Goal: Task Accomplishment & Management: Manage account settings

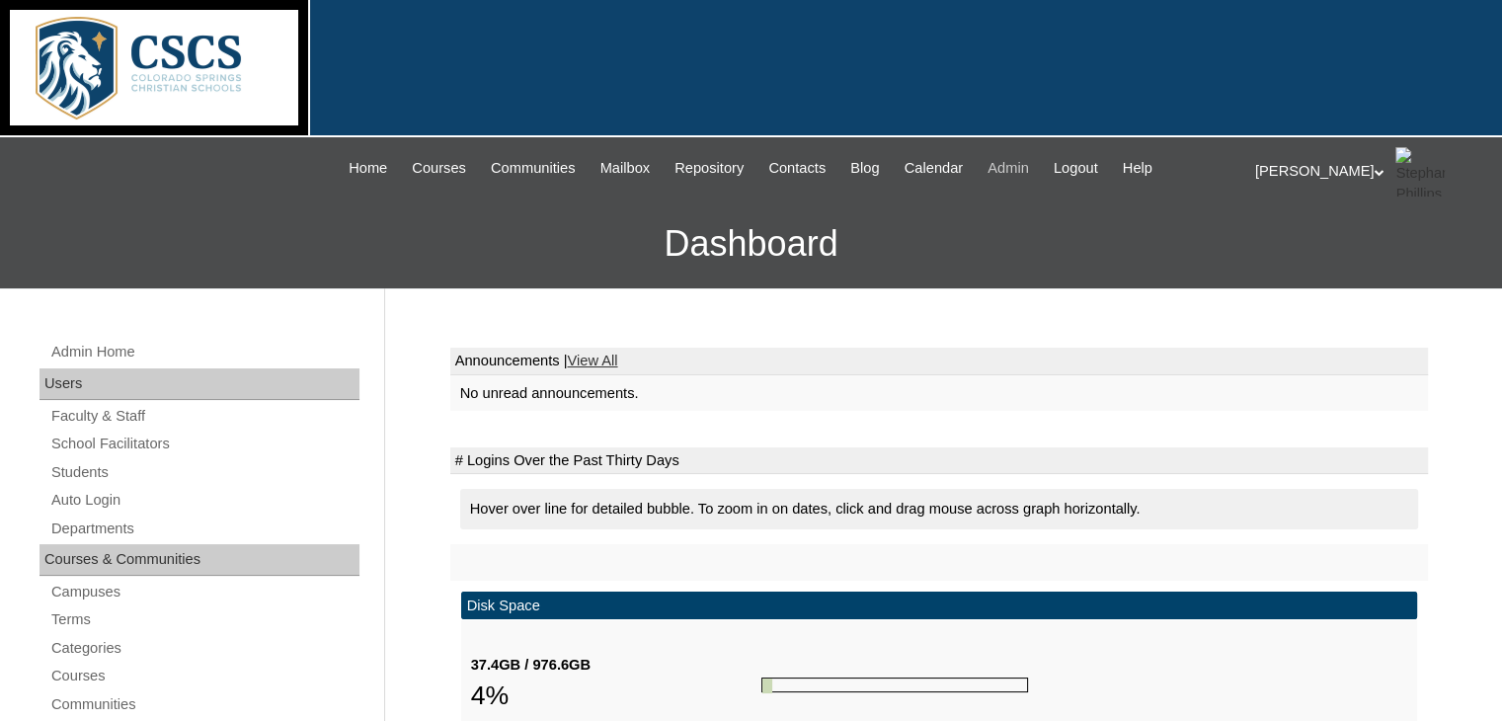
click at [1008, 164] on span "Admin" at bounding box center [1007, 168] width 41 height 23
click at [80, 468] on link "Students" at bounding box center [204, 472] width 310 height 25
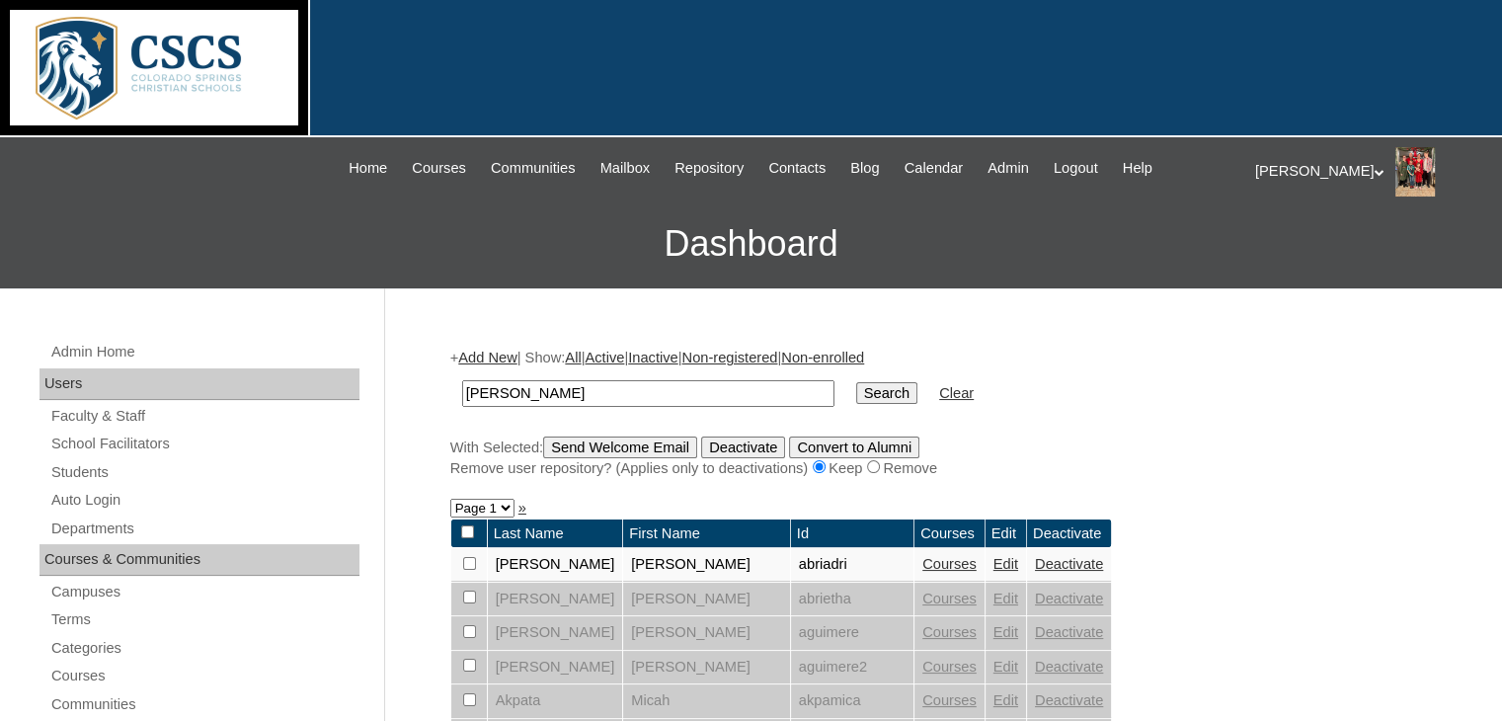
type input "[PERSON_NAME]"
click at [856, 382] on input "Search" at bounding box center [886, 393] width 61 height 22
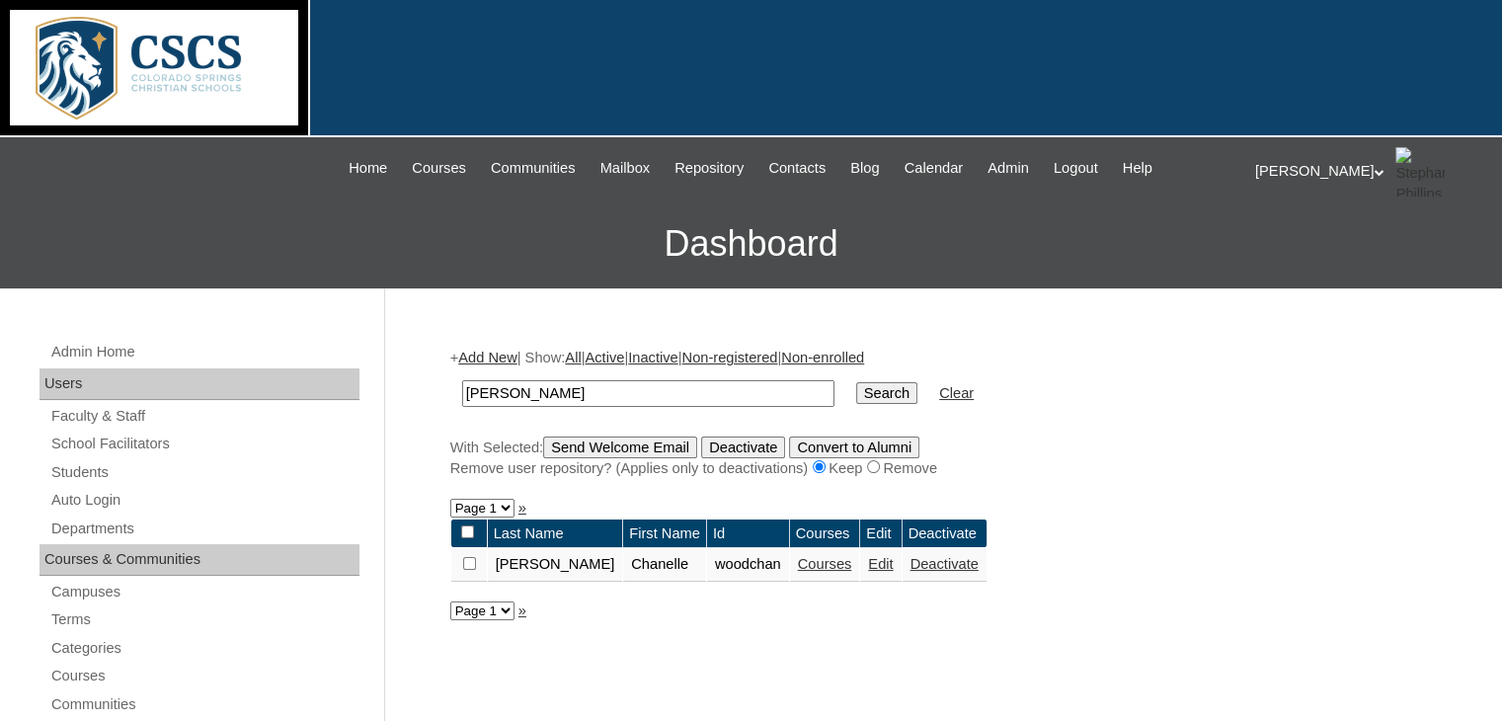
click at [803, 565] on link "Courses" at bounding box center [825, 564] width 54 height 16
click at [868, 565] on link "Edit" at bounding box center [880, 564] width 25 height 16
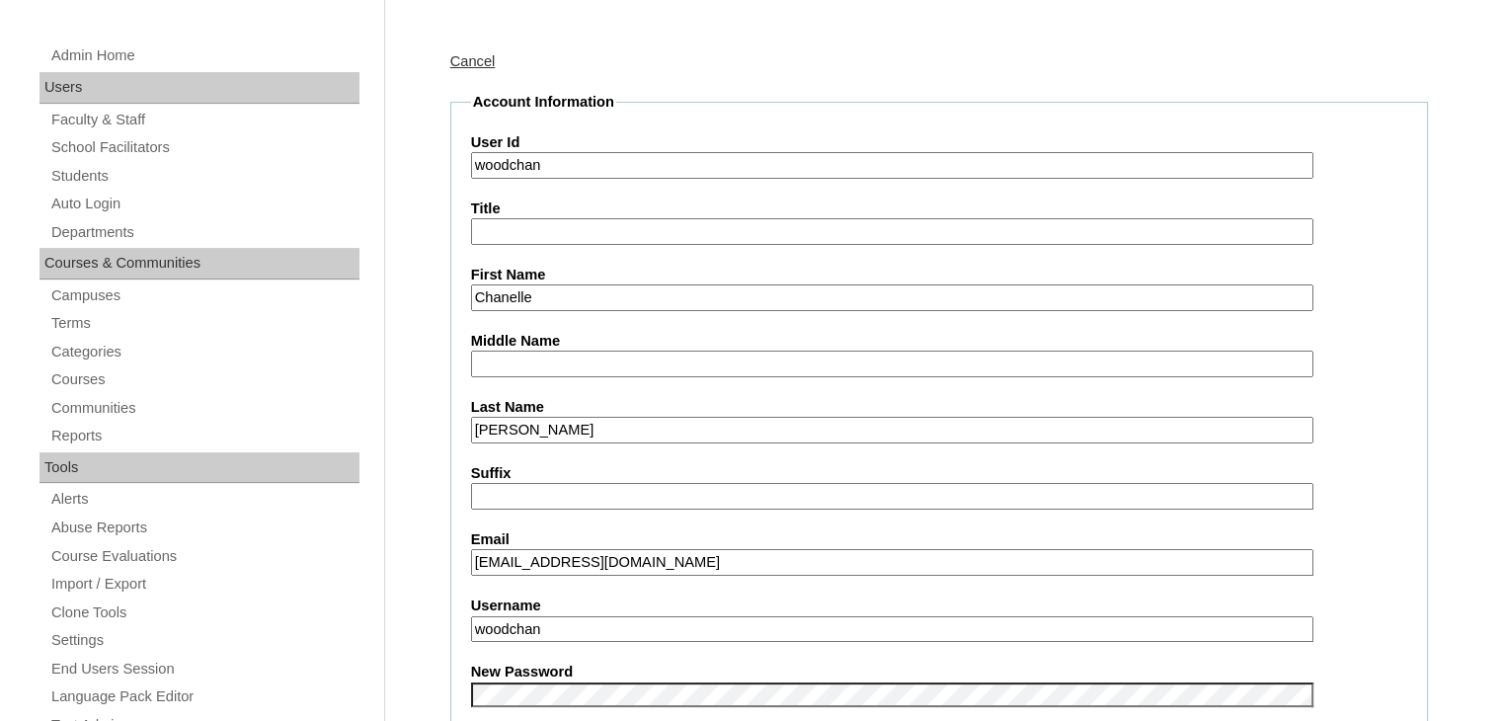
scroll to position [395, 0]
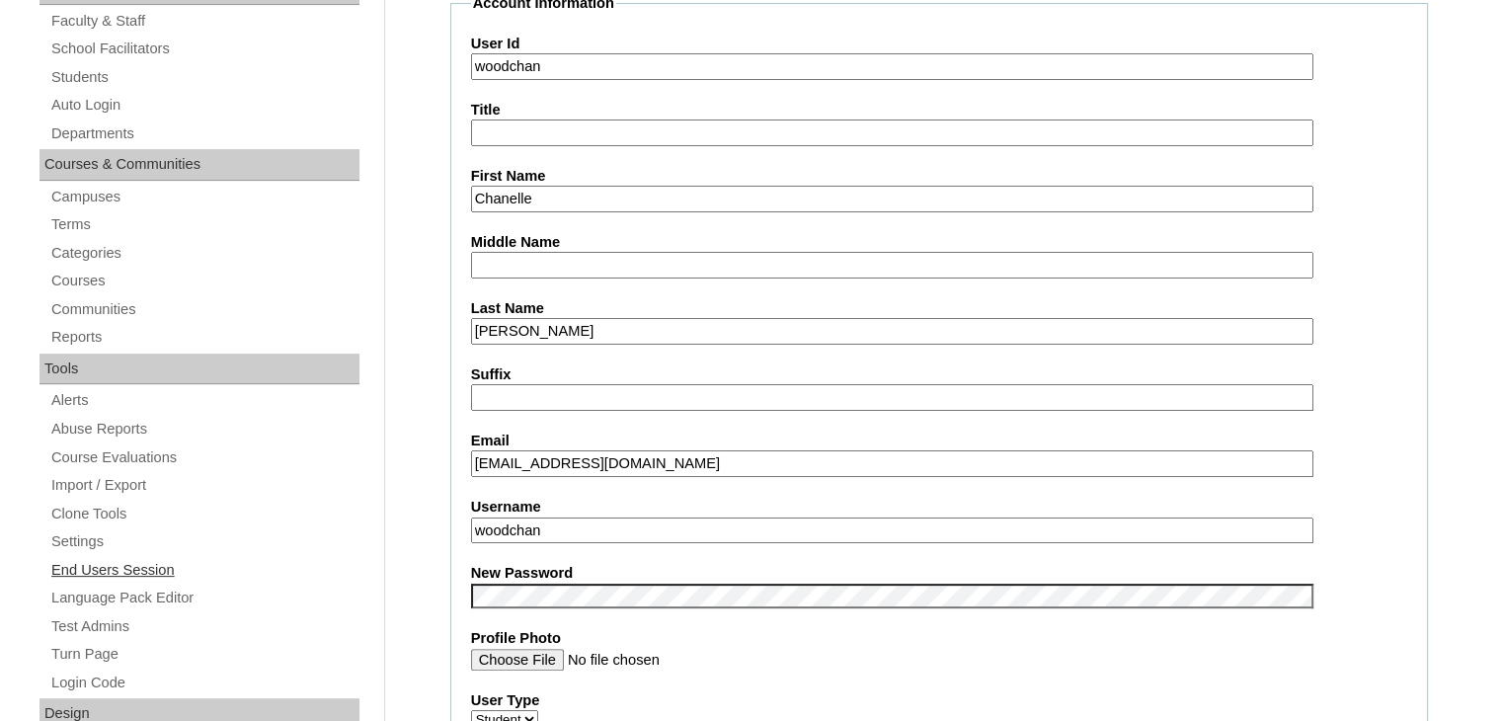
click at [348, 574] on link "End Users Session" at bounding box center [204, 570] width 310 height 25
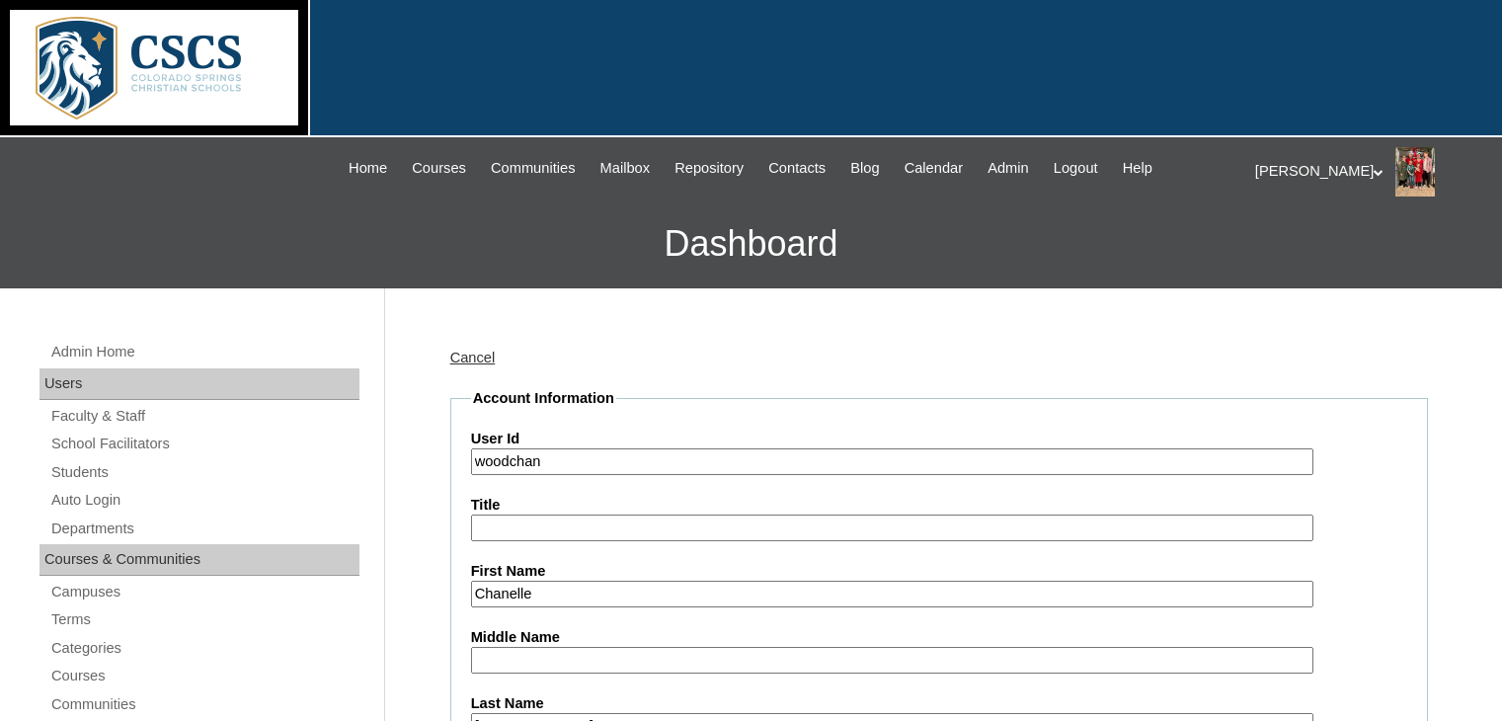
scroll to position [395, 0]
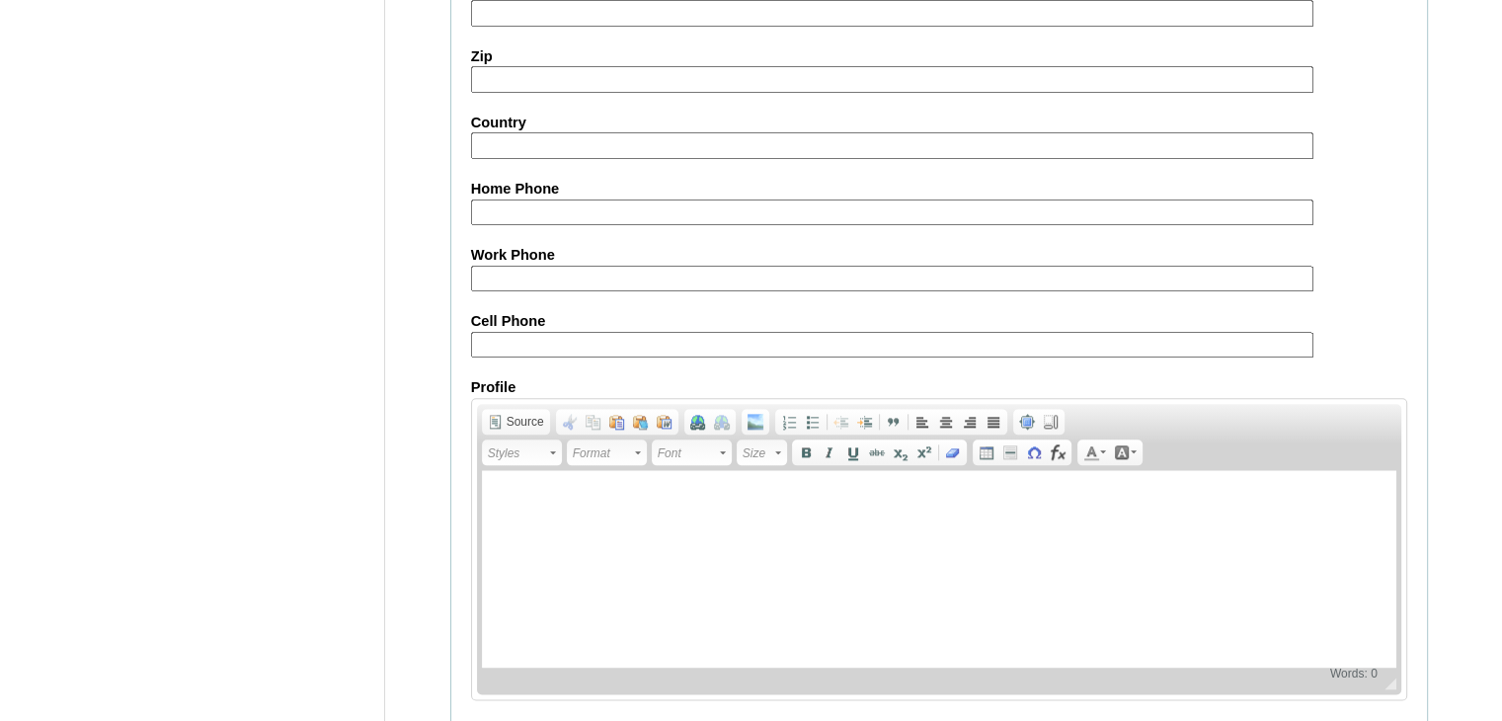
scroll to position [2311, 0]
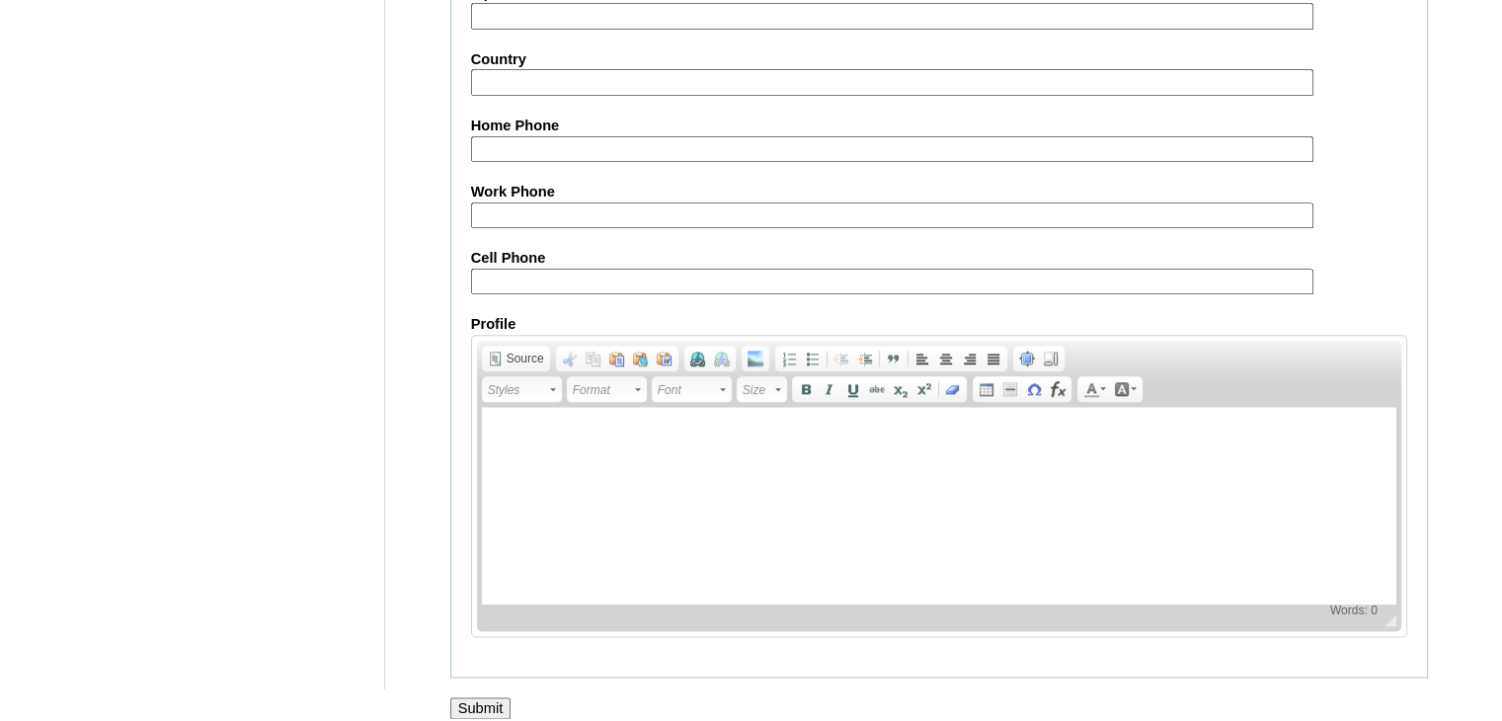
click at [466, 697] on input "Submit" at bounding box center [480, 708] width 61 height 22
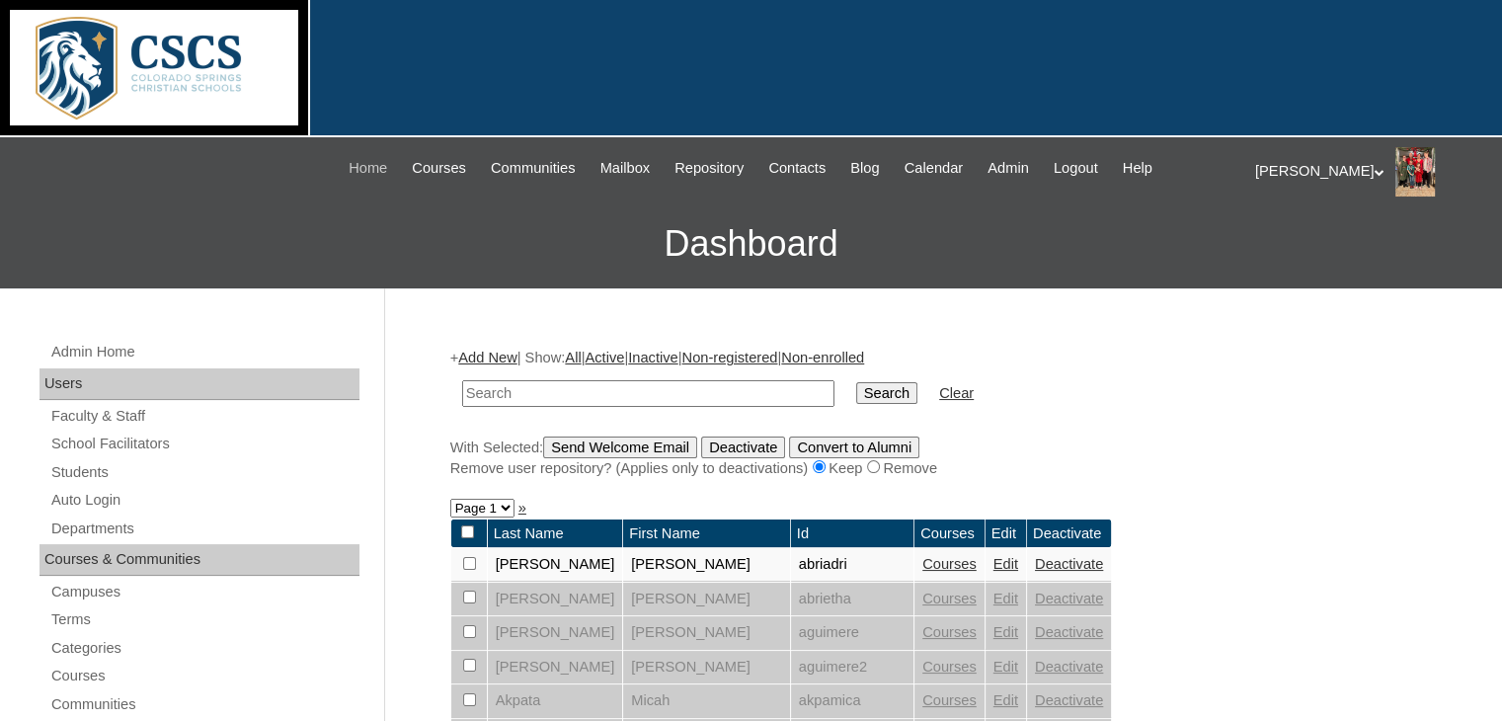
click at [355, 175] on span "Home" at bounding box center [368, 168] width 39 height 23
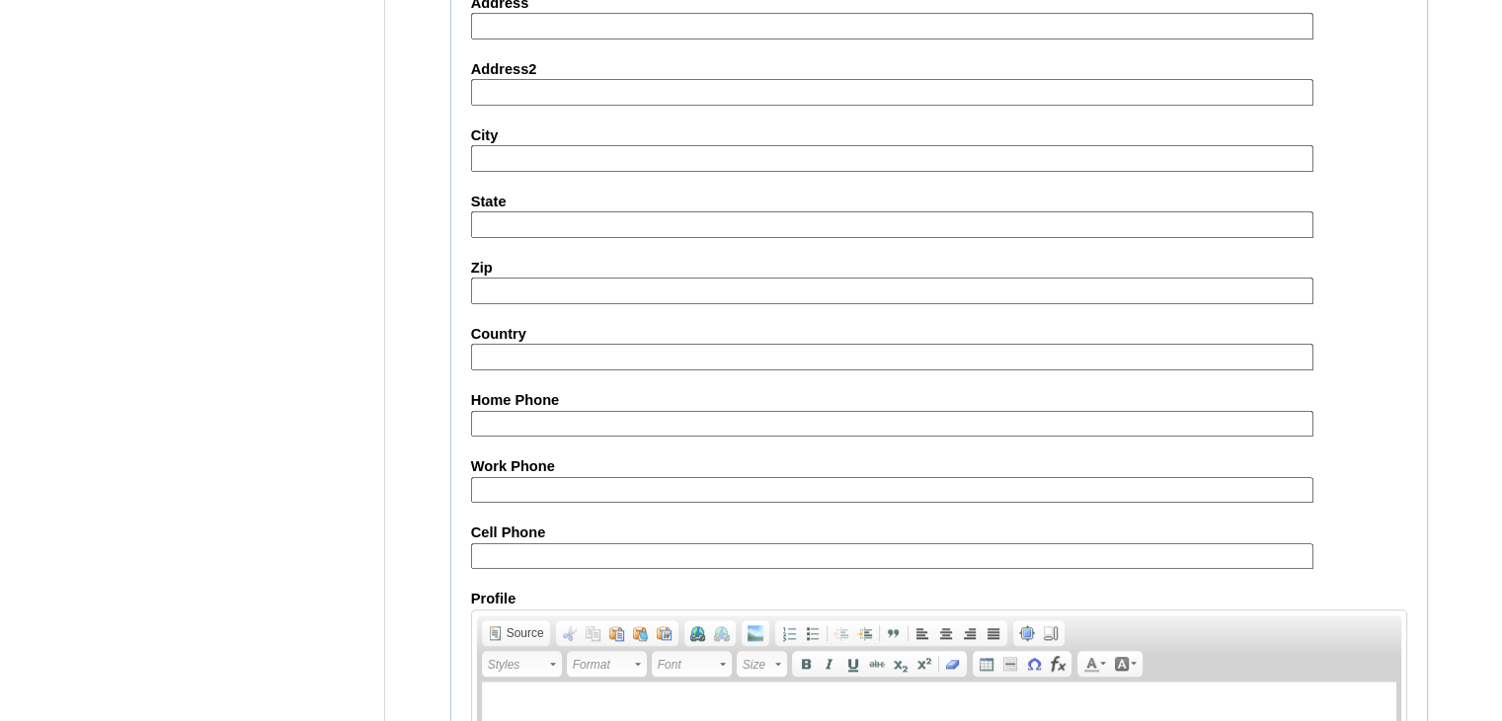
scroll to position [1817, 0]
